Goal: Navigation & Orientation: Find specific page/section

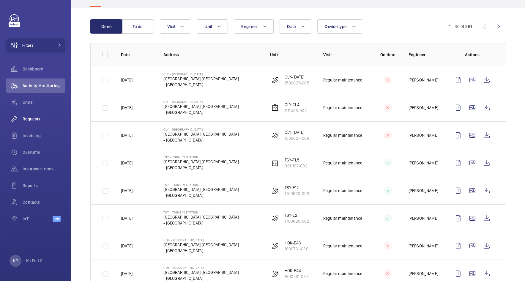
scroll to position [45, 0]
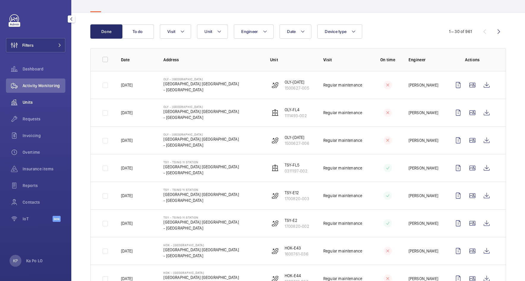
click at [32, 99] on span "Units" at bounding box center [44, 102] width 43 height 6
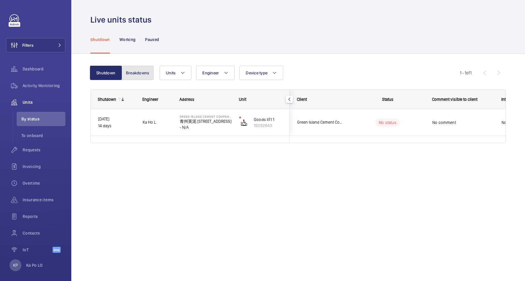
click at [141, 76] on button "Breakdowns" at bounding box center [138, 73] width 32 height 14
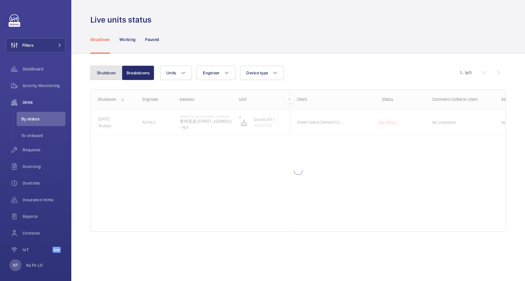
click at [113, 76] on button "Shutdown" at bounding box center [106, 73] width 32 height 14
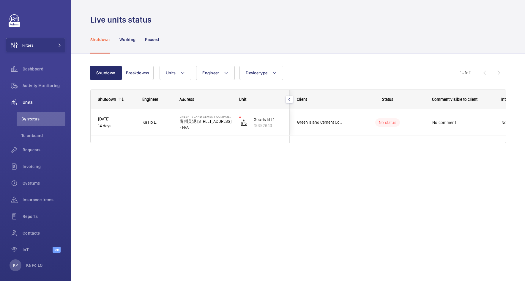
click at [111, 174] on div "Live units status Shutdown Working Paused Shutdown Breakdowns Units Engineer De…" at bounding box center [298, 140] width 454 height 281
click at [34, 84] on span "Activity Monitoring" at bounding box center [44, 86] width 43 height 6
